Goal: Navigation & Orientation: Find specific page/section

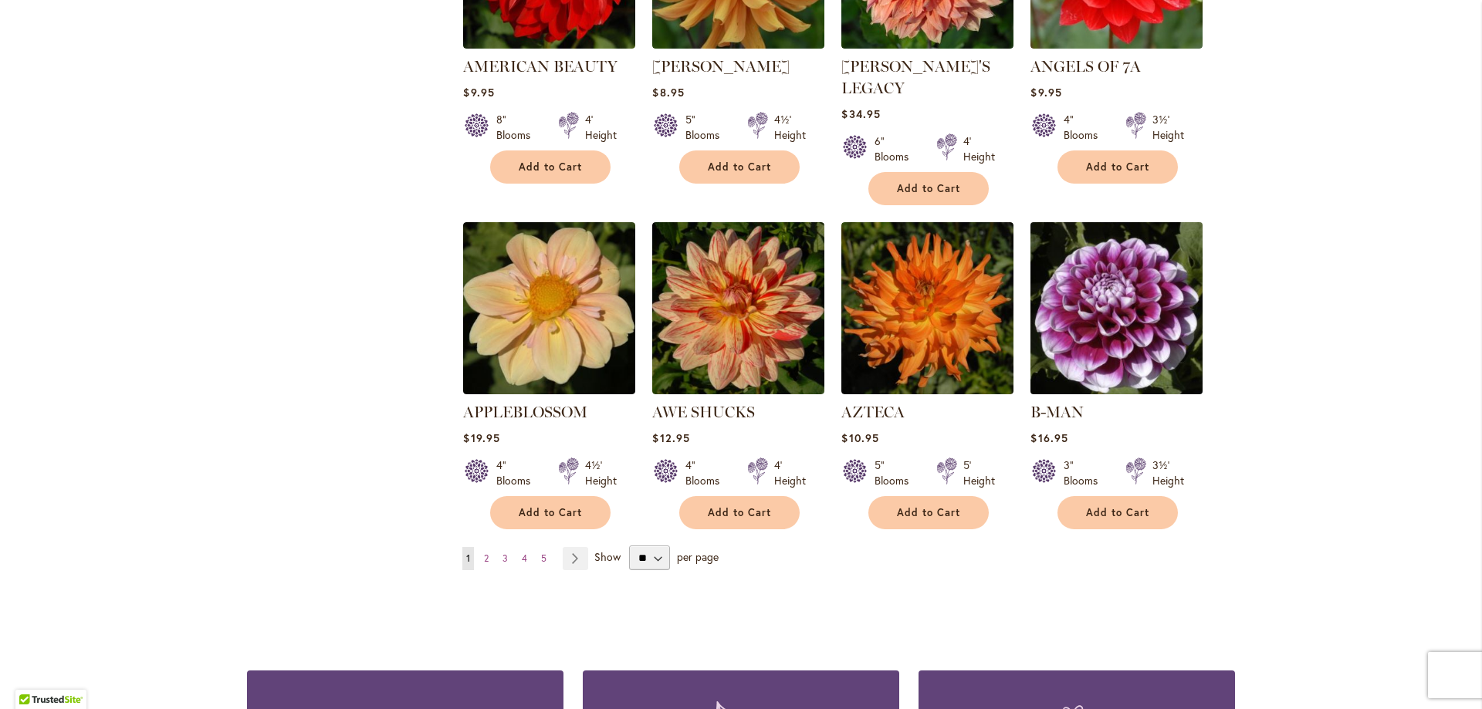
scroll to position [1158, 0]
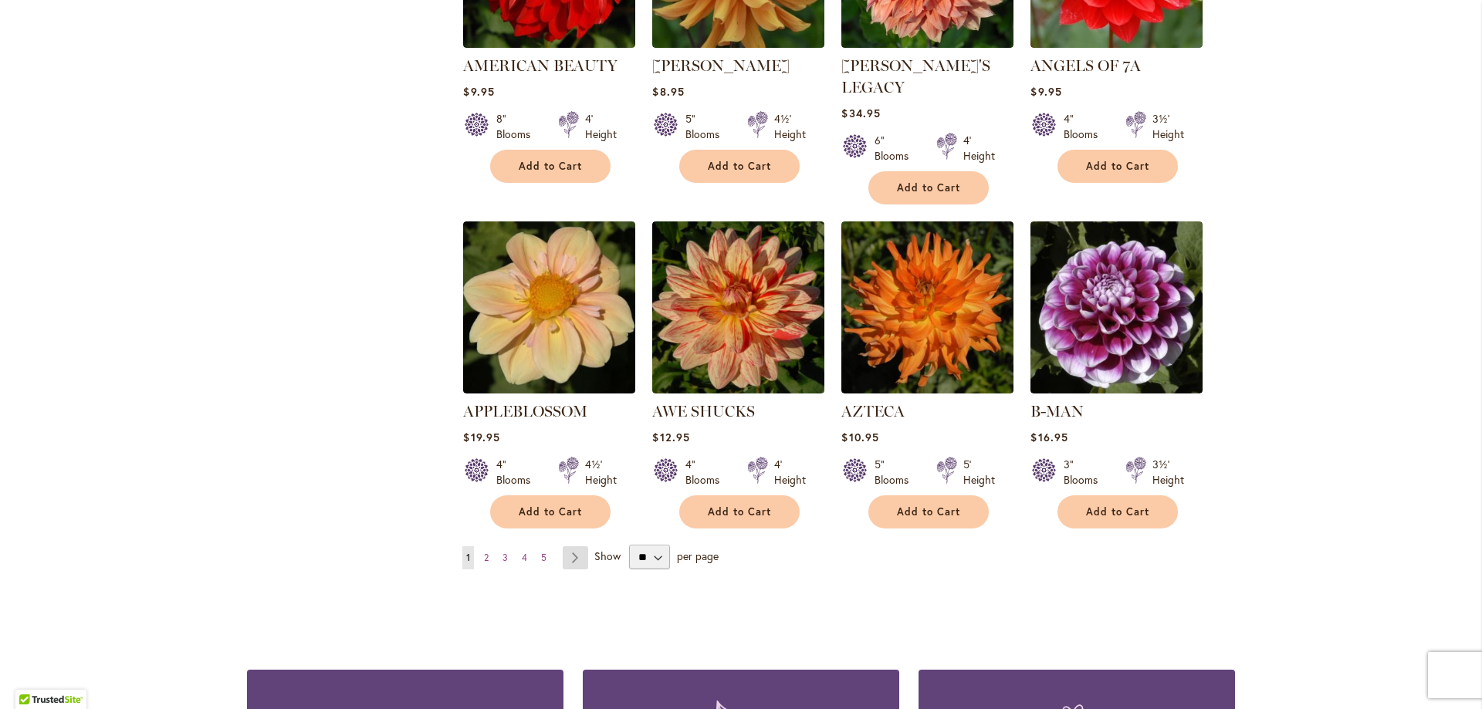
click at [569, 546] on link "Page Next" at bounding box center [575, 557] width 25 height 23
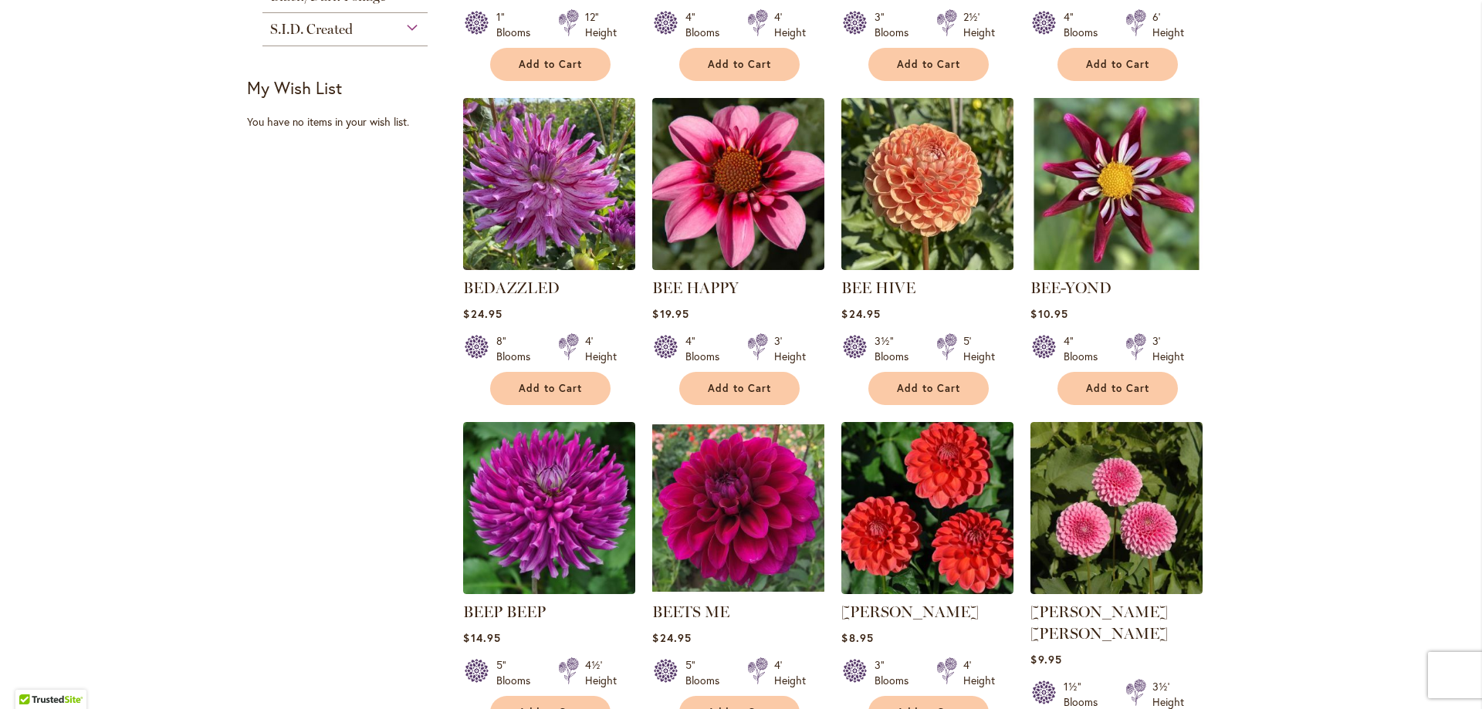
scroll to position [1312, 0]
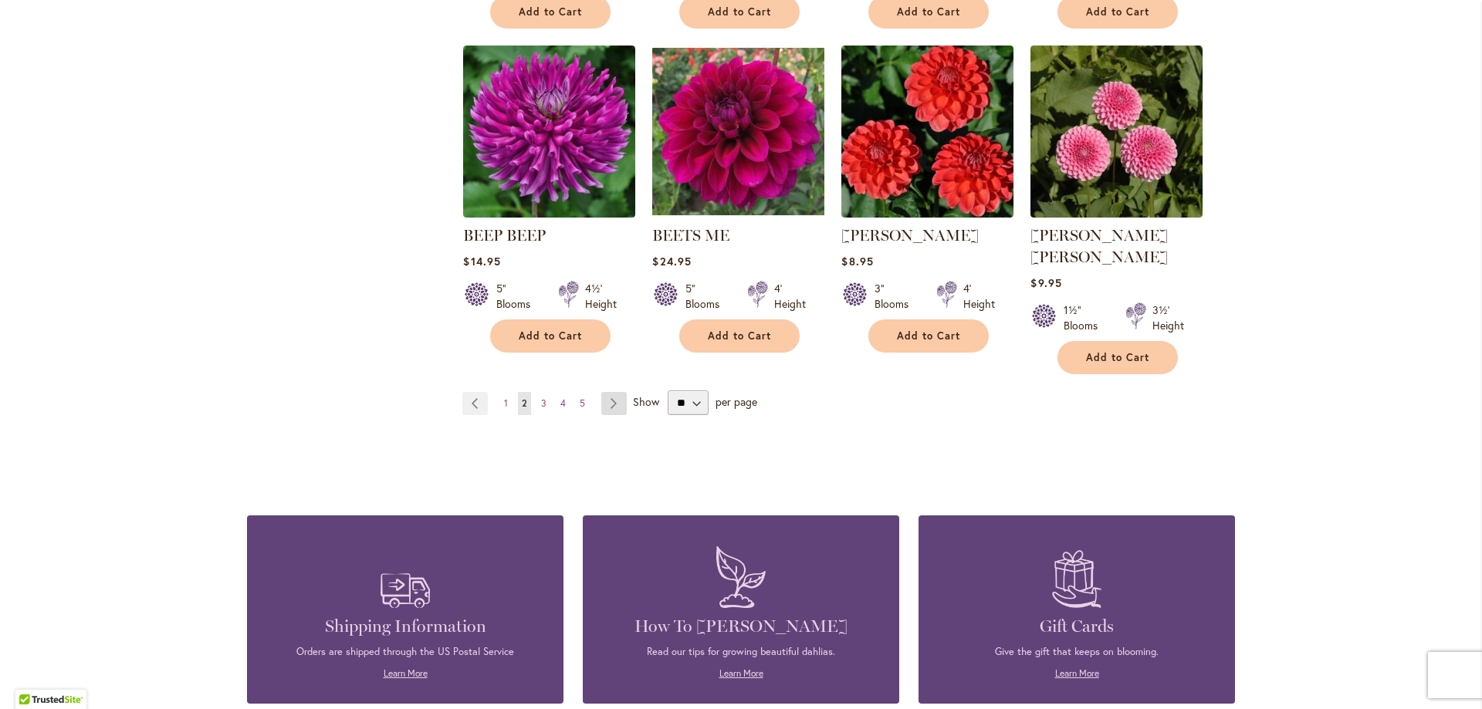
click at [609, 392] on link "Page Next" at bounding box center [613, 403] width 25 height 23
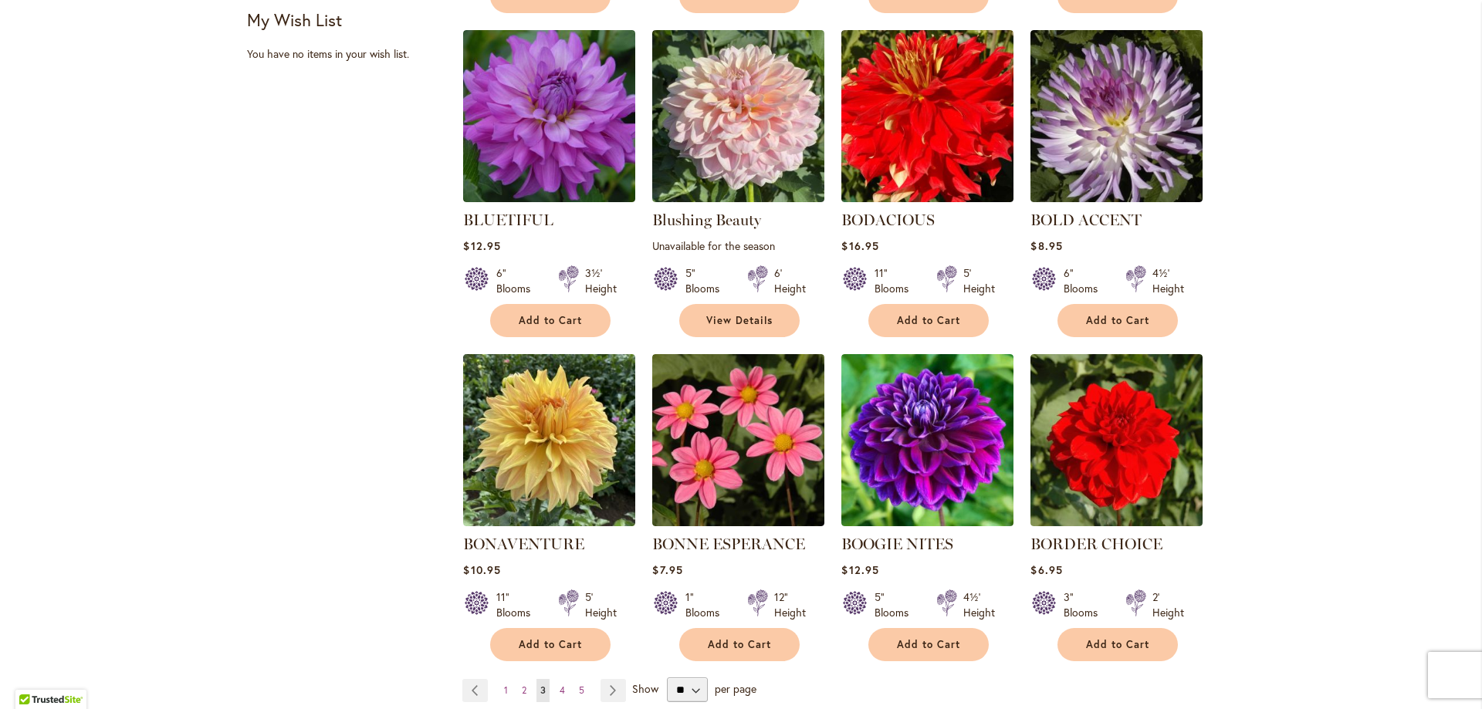
scroll to position [1081, 0]
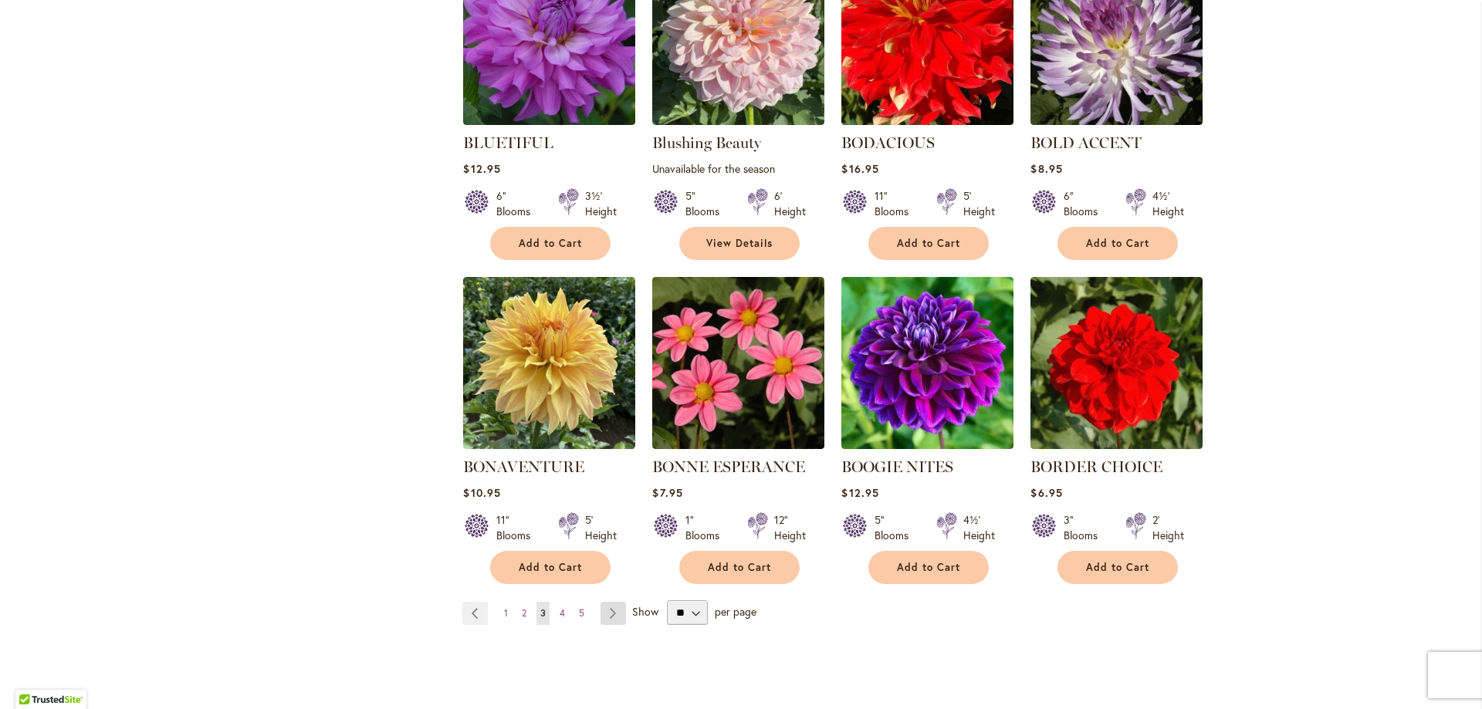
click at [604, 610] on link "Page Next" at bounding box center [613, 613] width 25 height 23
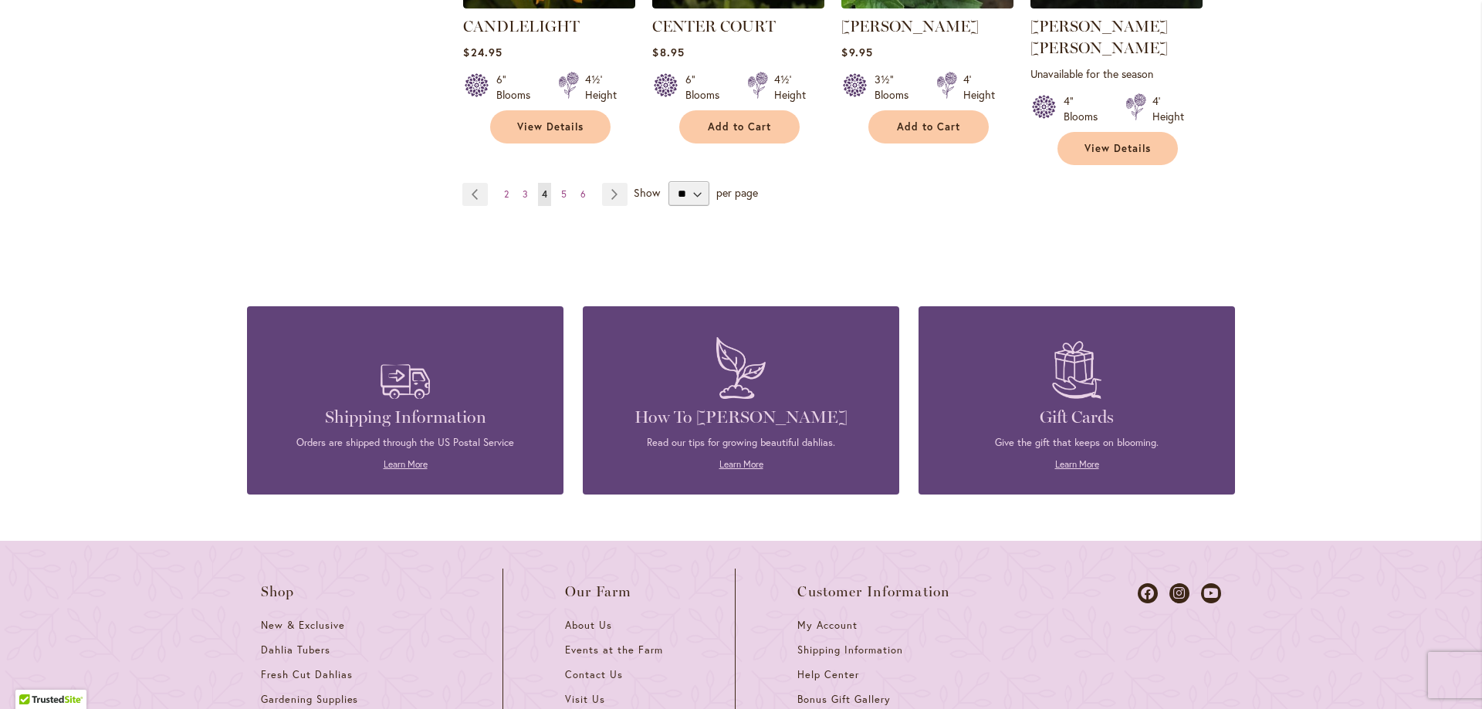
scroll to position [1544, 0]
click at [603, 182] on link "Page Next" at bounding box center [614, 193] width 25 height 23
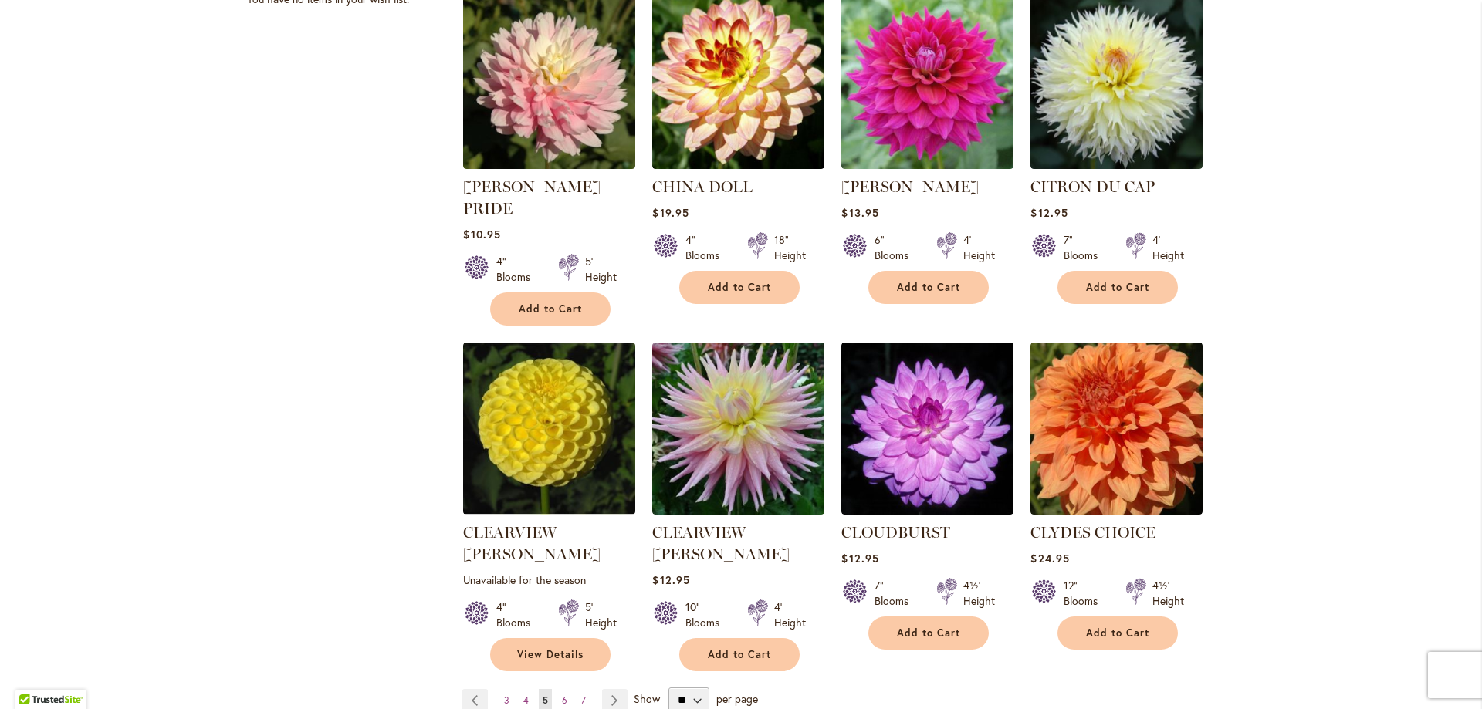
scroll to position [1158, 0]
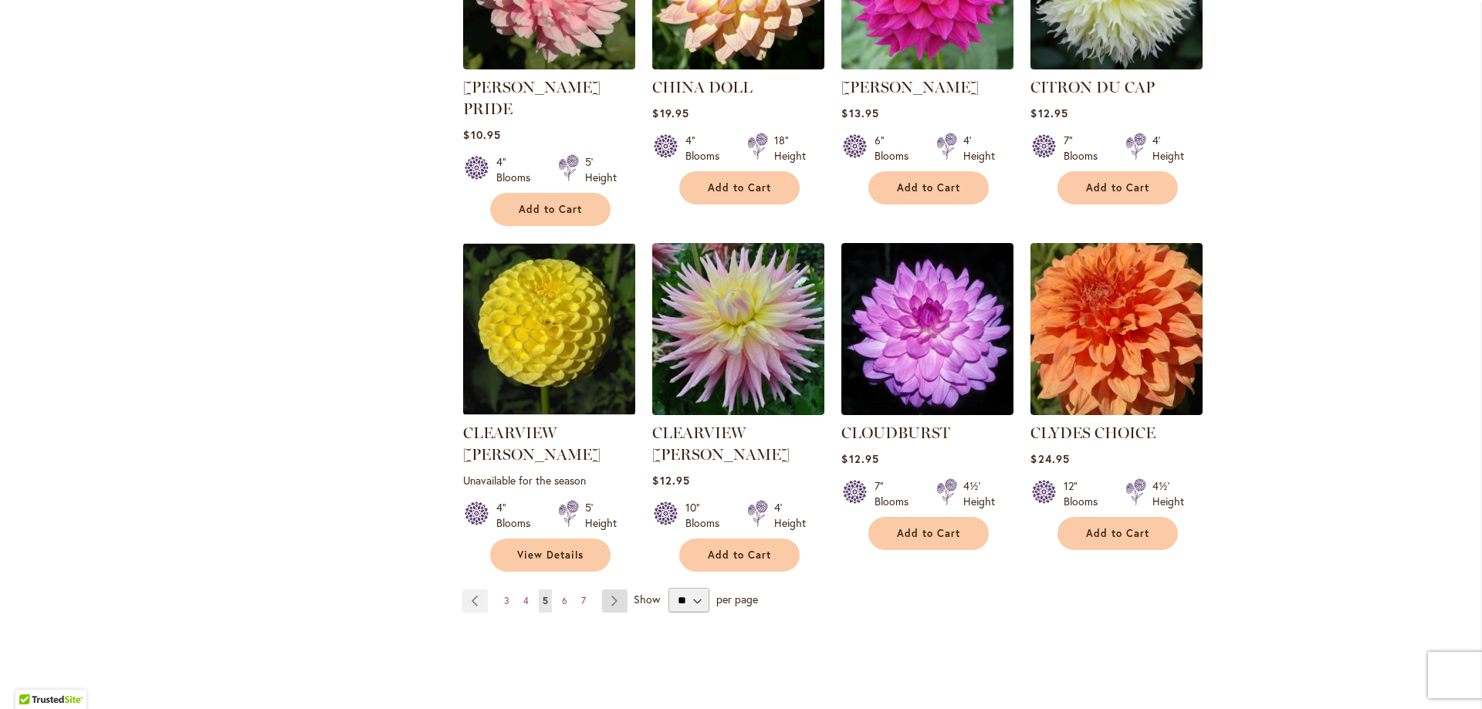
click at [615, 590] on link "Page Next" at bounding box center [614, 601] width 25 height 23
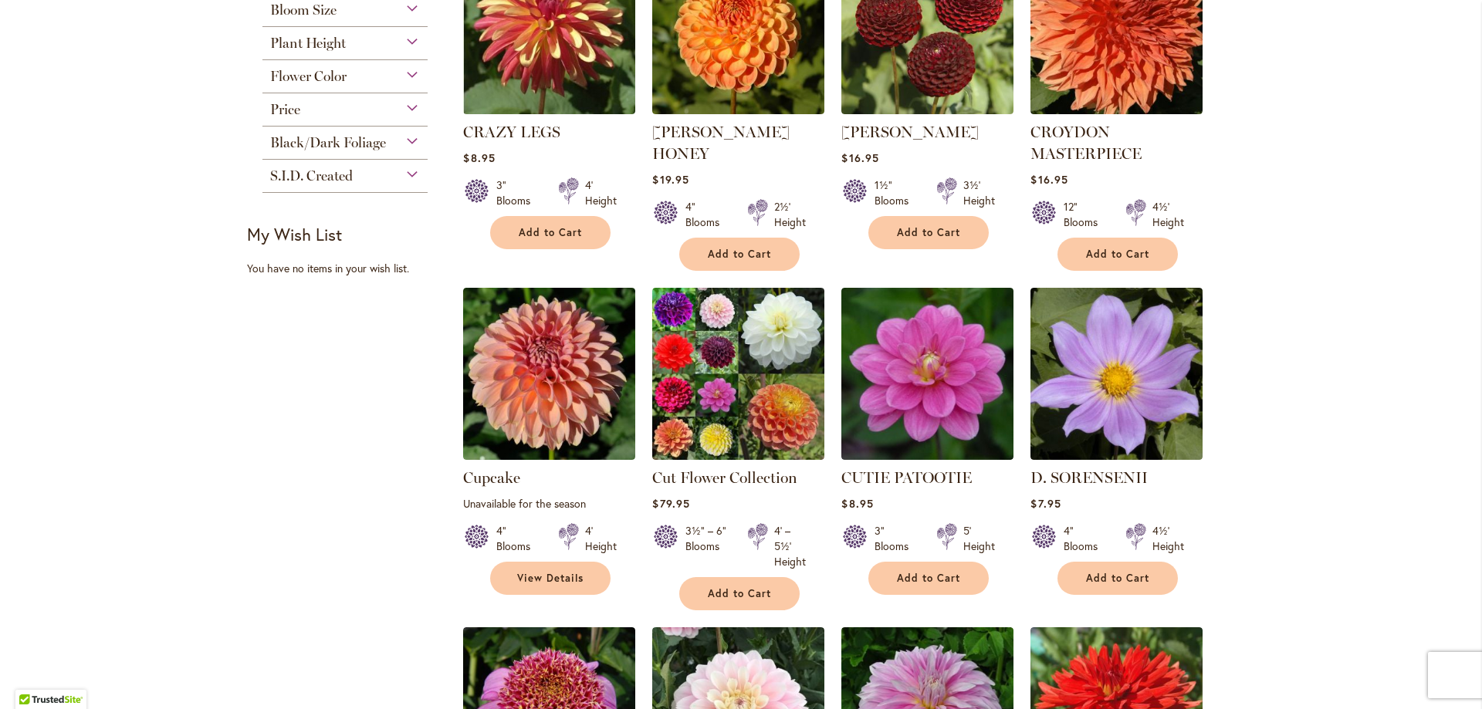
scroll to position [1235, 0]
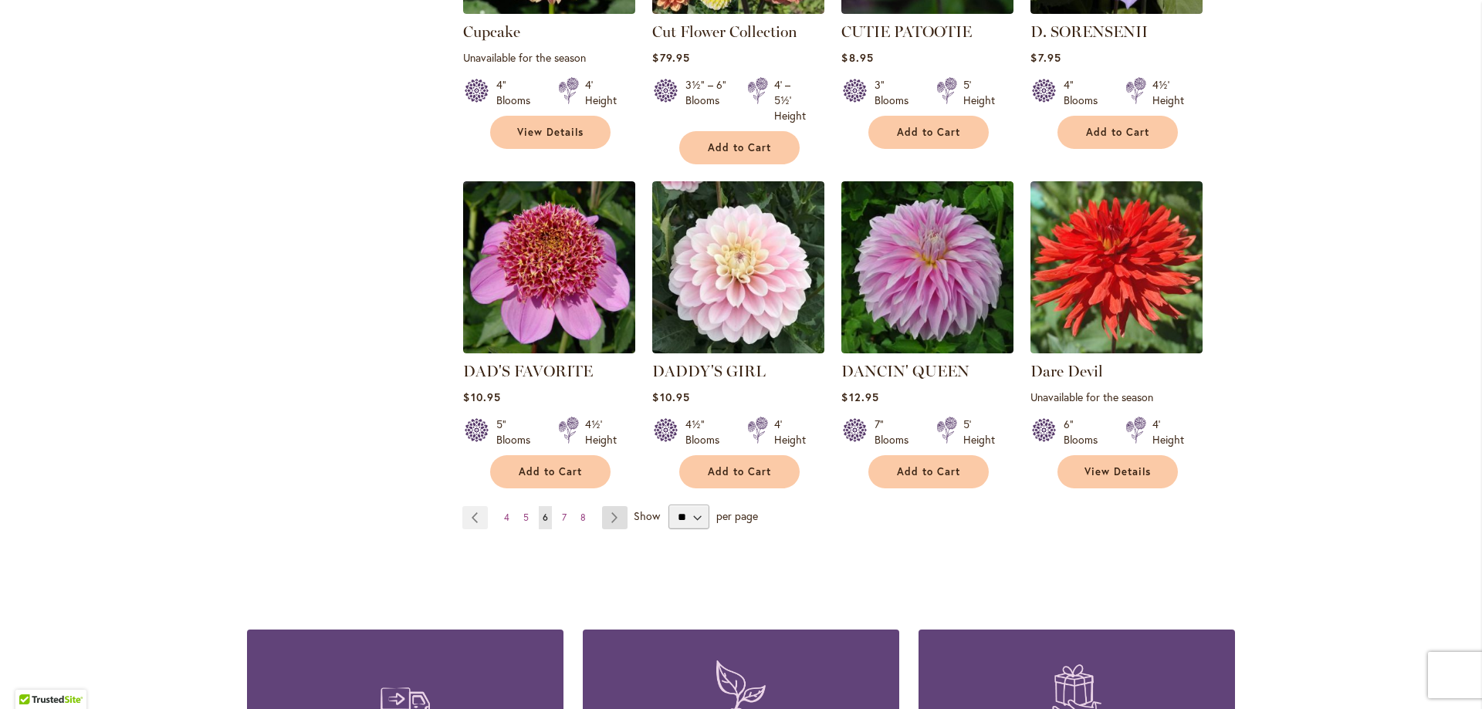
click at [602, 506] on link "Page Next" at bounding box center [614, 517] width 25 height 23
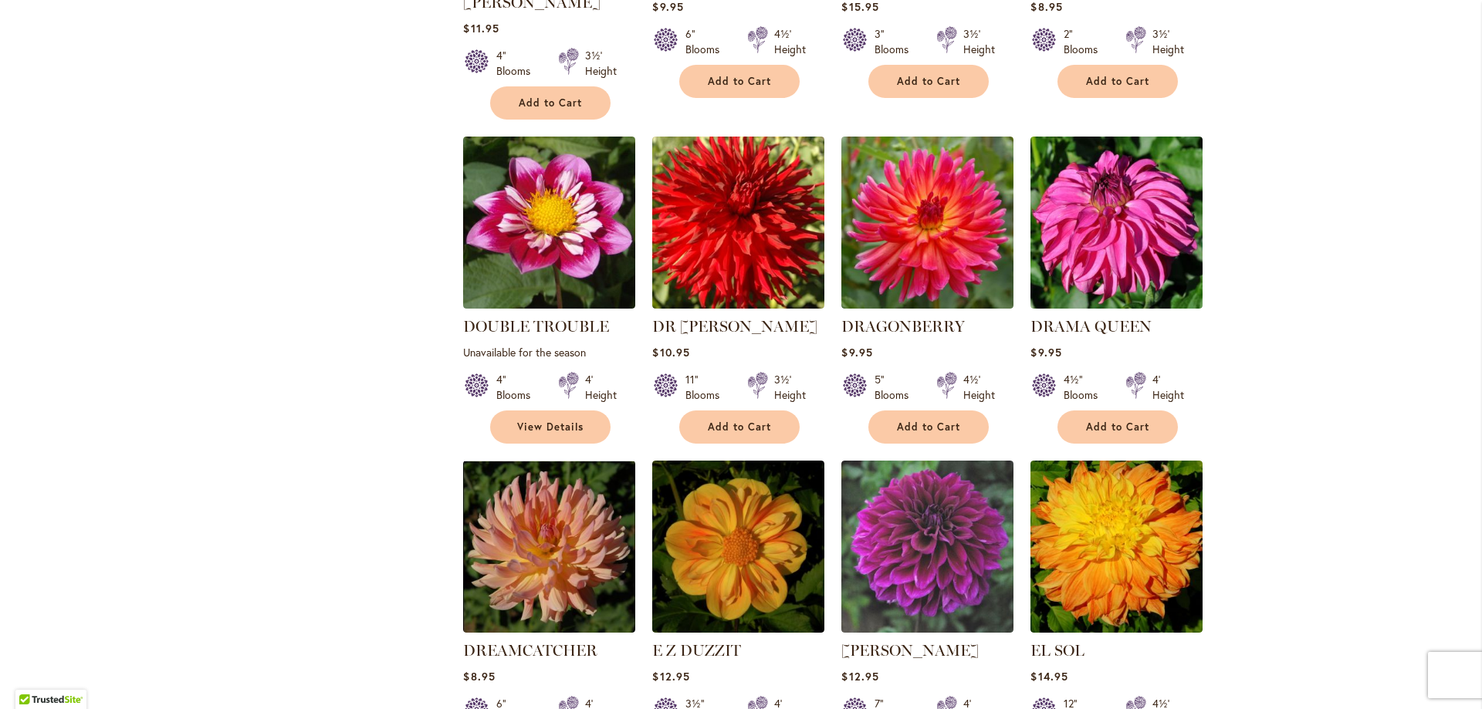
scroll to position [1081, 0]
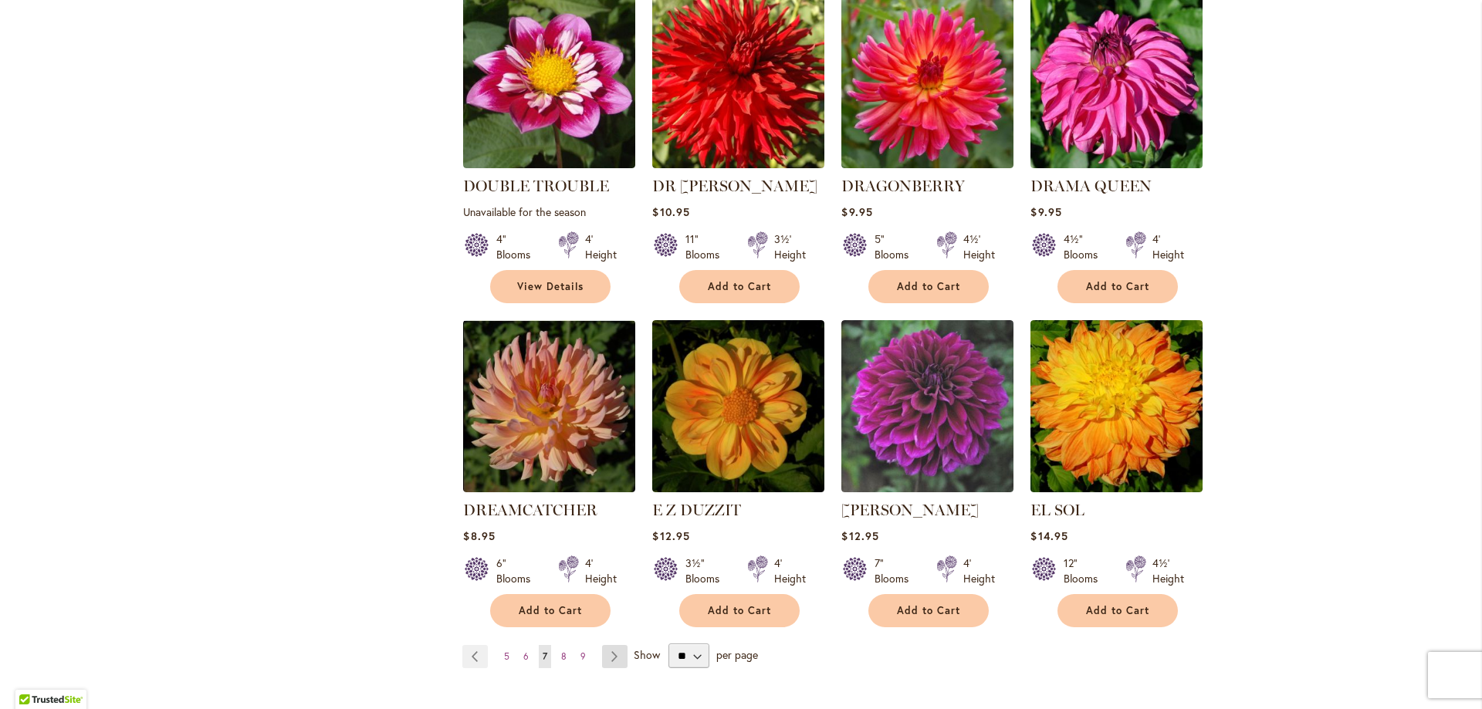
click at [604, 645] on link "Page Next" at bounding box center [614, 656] width 25 height 23
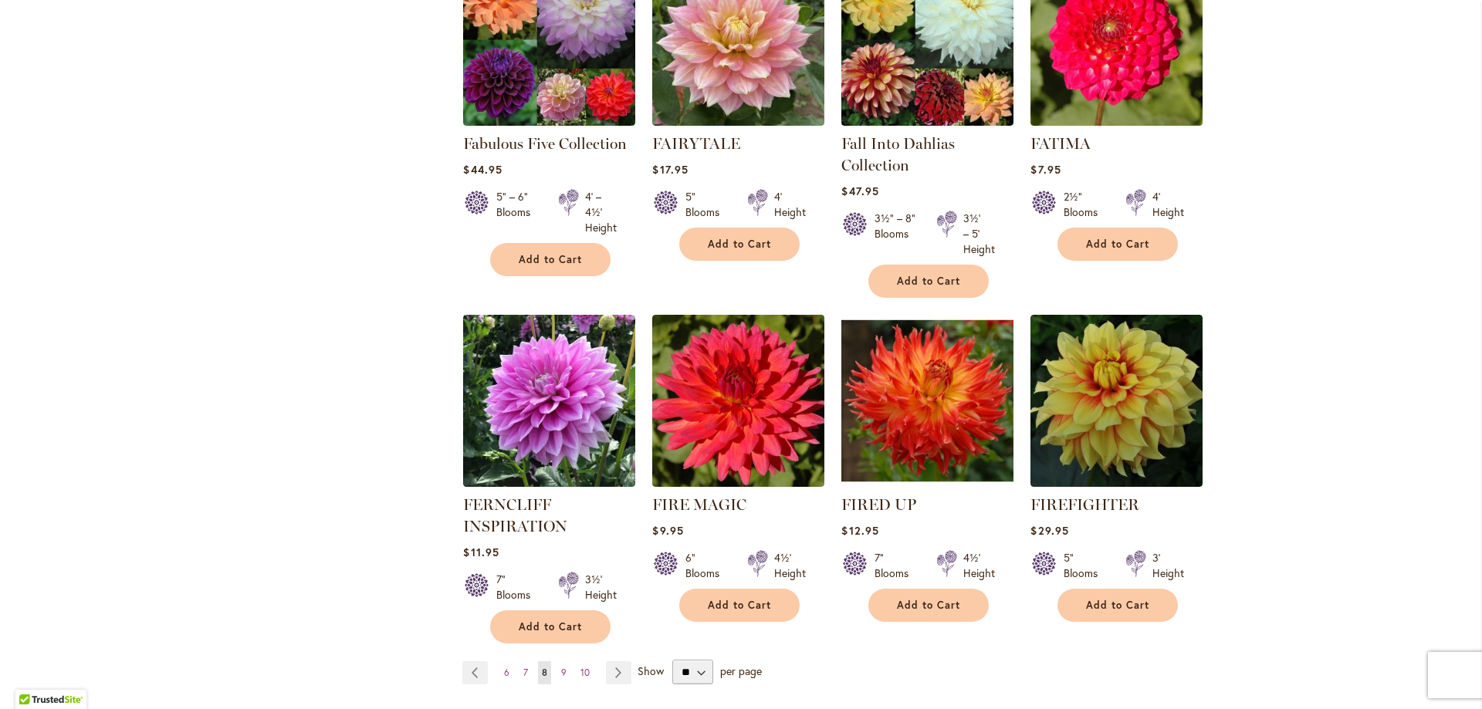
scroll to position [1081, 0]
click at [619, 669] on link "Page Next" at bounding box center [618, 672] width 25 height 23
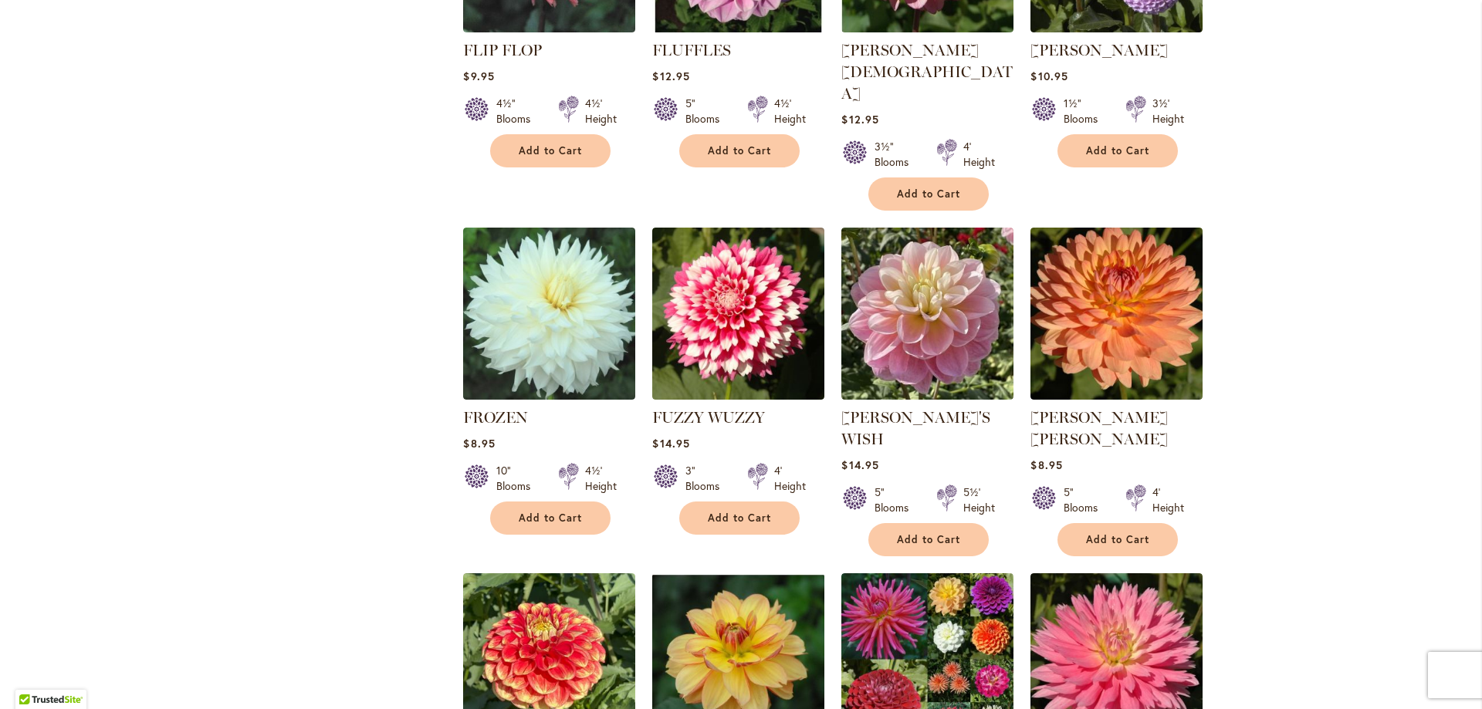
scroll to position [1081, 0]
